Goal: Task Accomplishment & Management: Use online tool/utility

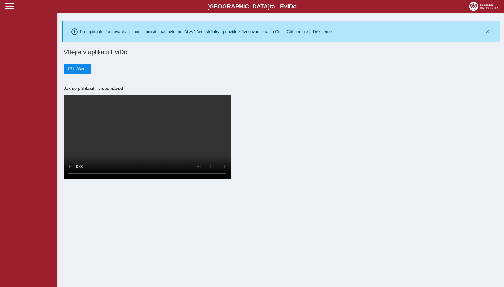
click at [82, 71] on button "Přihlášení" at bounding box center [77, 68] width 27 height 9
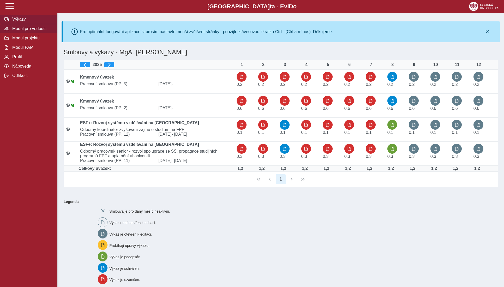
click at [23, 31] on span "Modul pro vedoucí" at bounding box center [32, 28] width 42 height 5
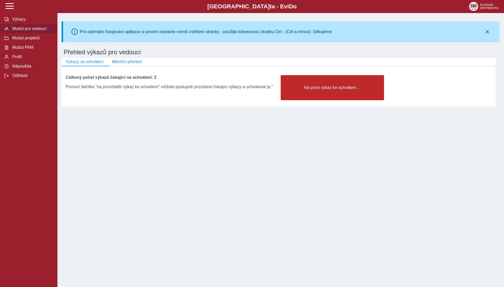
click at [331, 84] on button "Na první výkaz ke schválení ..." at bounding box center [332, 87] width 103 height 25
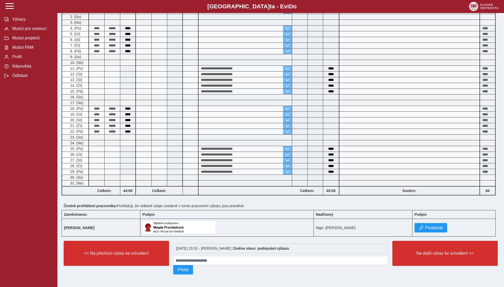
scroll to position [107, 0]
click at [433, 225] on span "Podepsat" at bounding box center [434, 227] width 18 height 5
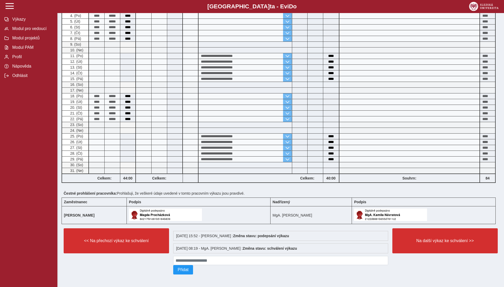
scroll to position [120, 0]
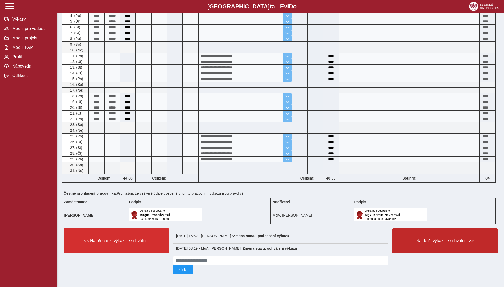
click at [436, 238] on span "Na další výkaz ke schválení >>" at bounding box center [445, 240] width 96 height 5
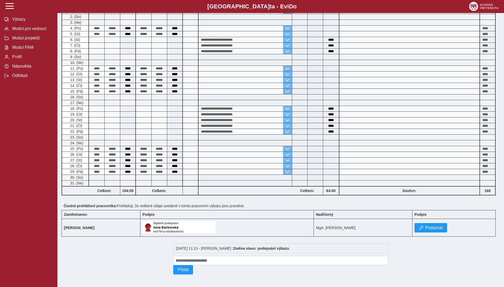
scroll to position [166, 0]
click at [428, 224] on button "Podepsat" at bounding box center [430, 227] width 33 height 9
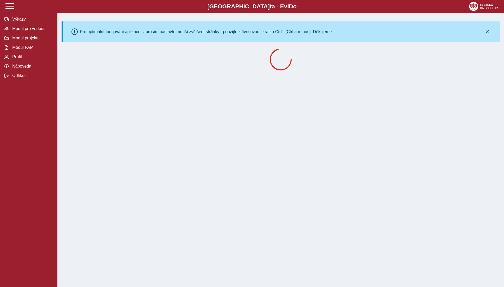
scroll to position [0, 0]
